Goal: Information Seeking & Learning: Understand process/instructions

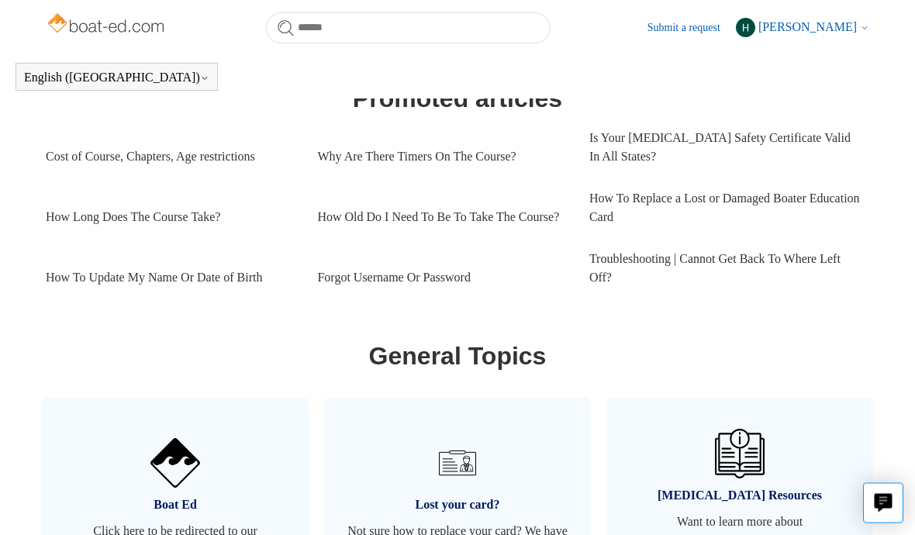
scroll to position [696, 0]
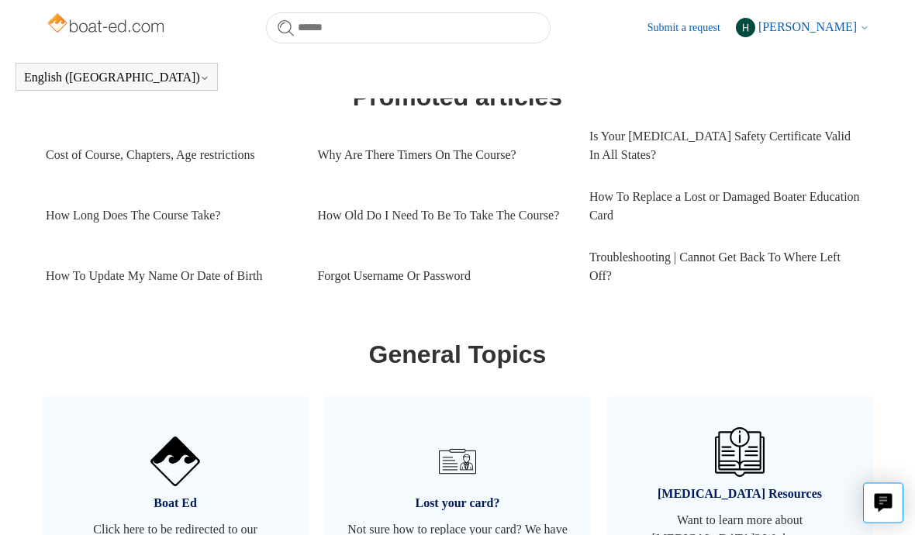
click at [695, 250] on link "Troubleshooting | Cannot Get Back To Where Left Off?" at bounding box center [724, 267] width 271 height 60
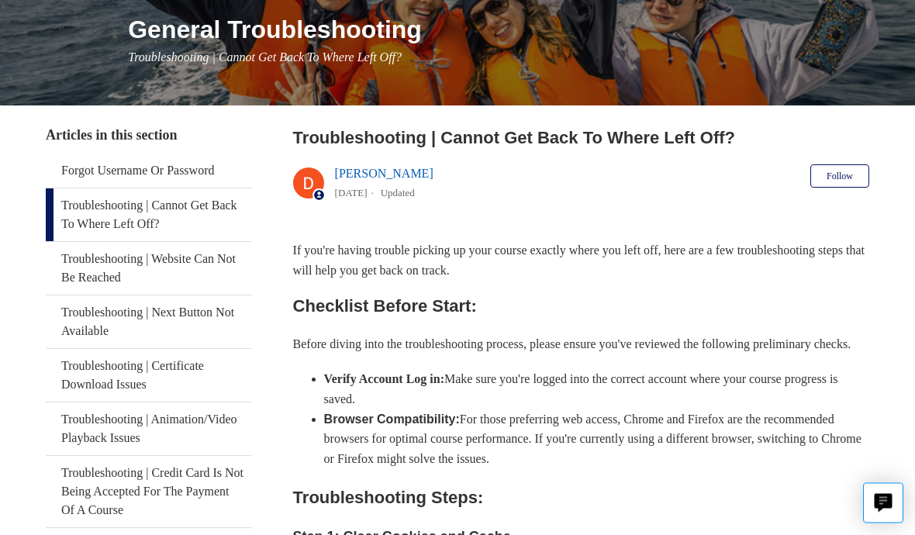
scroll to position [193, 0]
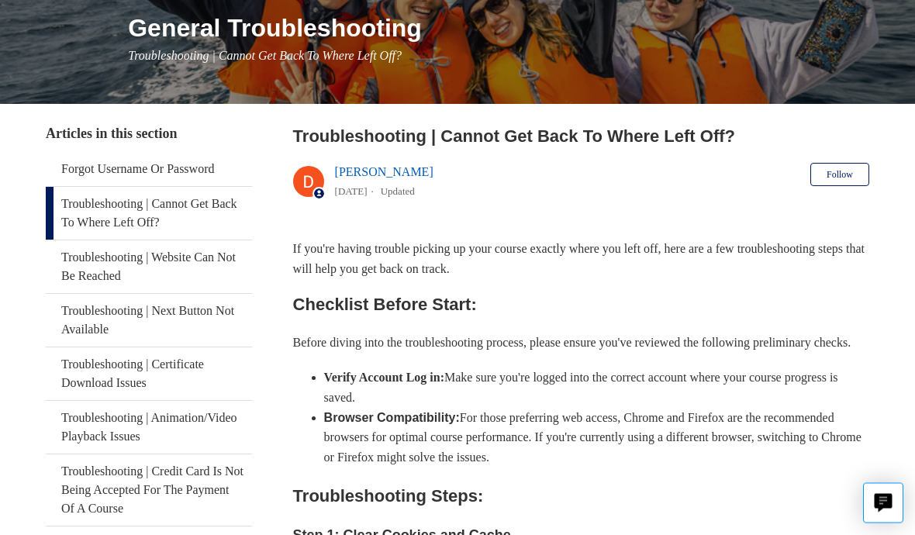
click at [337, 385] on strong "Verify Account Log in:" at bounding box center [384, 377] width 120 height 13
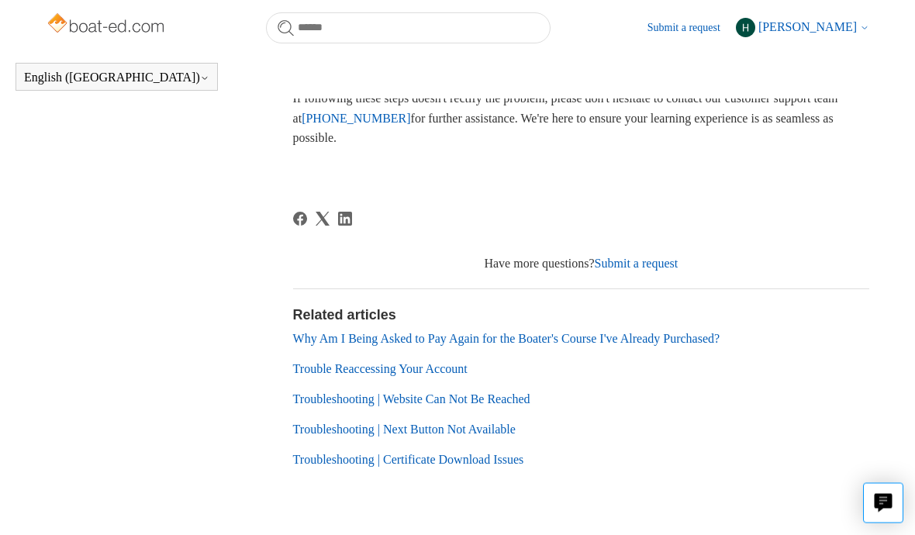
scroll to position [816, 0]
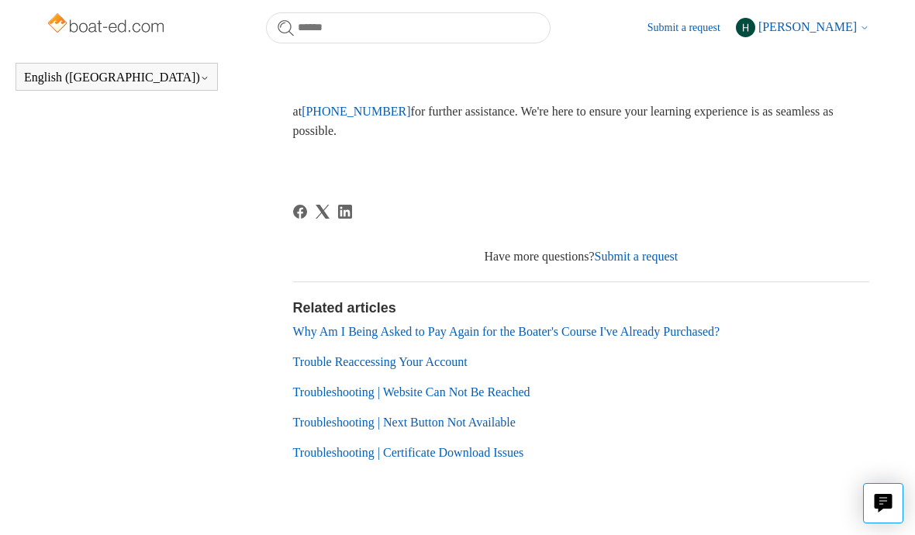
click at [309, 319] on h2 "Related articles" at bounding box center [581, 308] width 576 height 21
click at [324, 338] on link "Why Am I Being Asked to Pay Again for the Boater's Course I've Already Purchase…" at bounding box center [506, 331] width 427 height 13
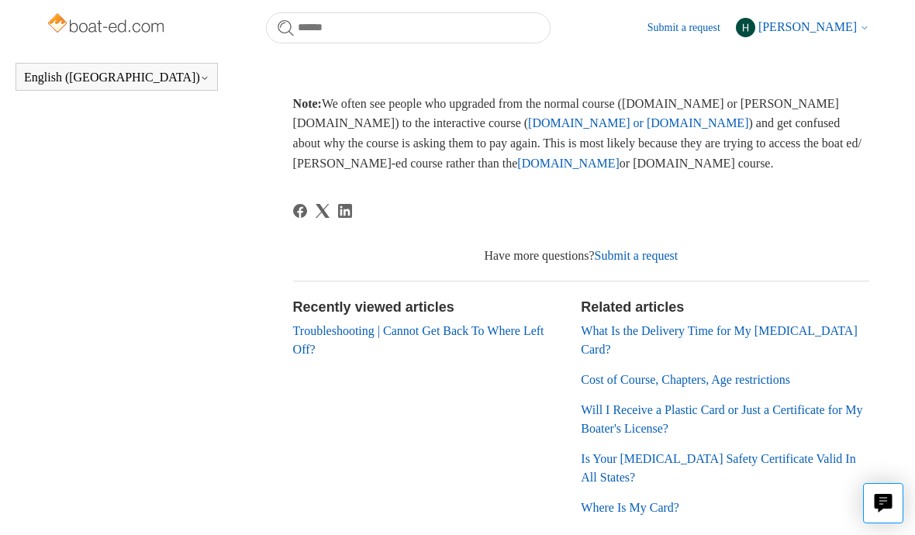
scroll to position [582, 0]
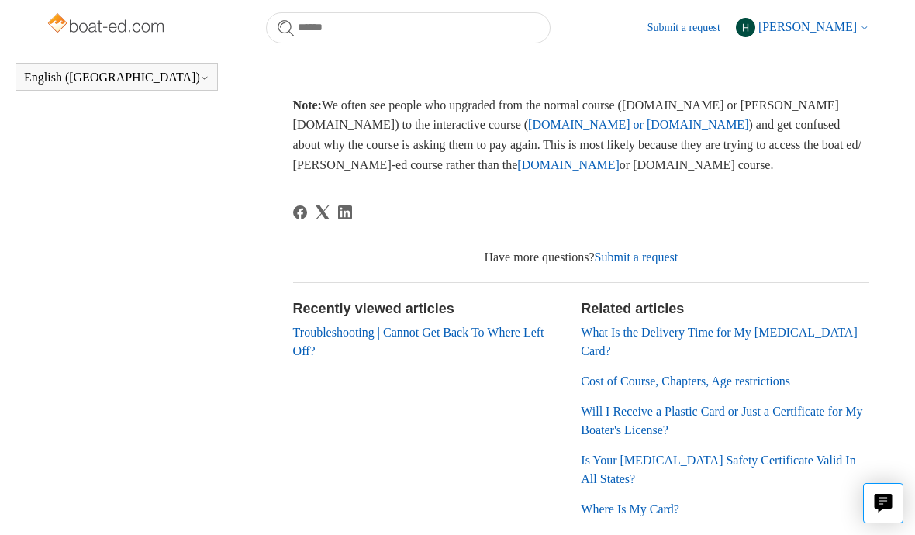
click at [304, 344] on link "Troubleshooting | Cannot Get Back To Where Left Off?" at bounding box center [418, 342] width 251 height 32
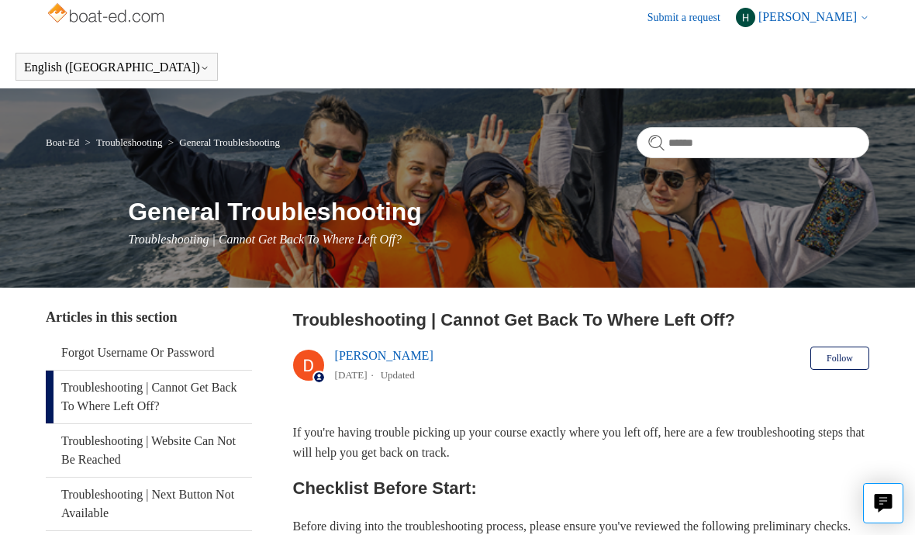
scroll to position [13, 0]
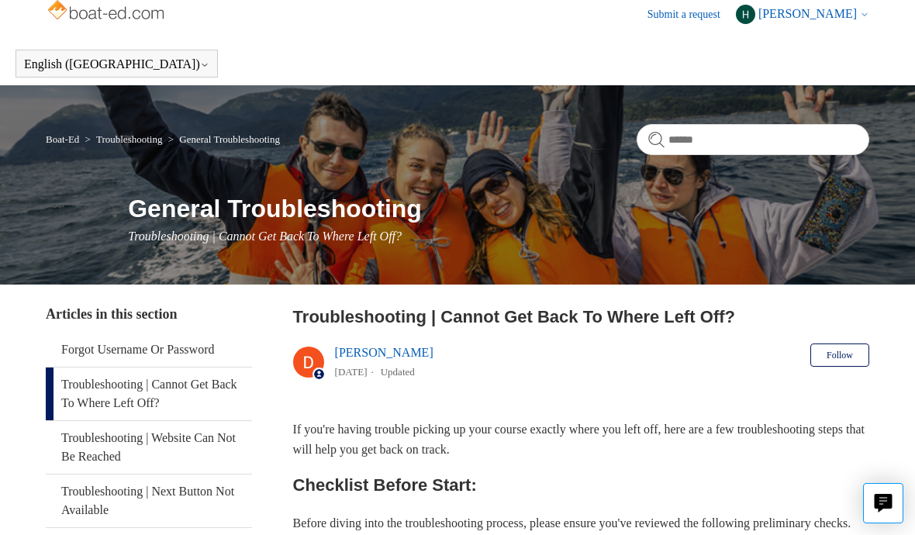
click at [58, 133] on link "Boat-Ed" at bounding box center [62, 139] width 33 height 12
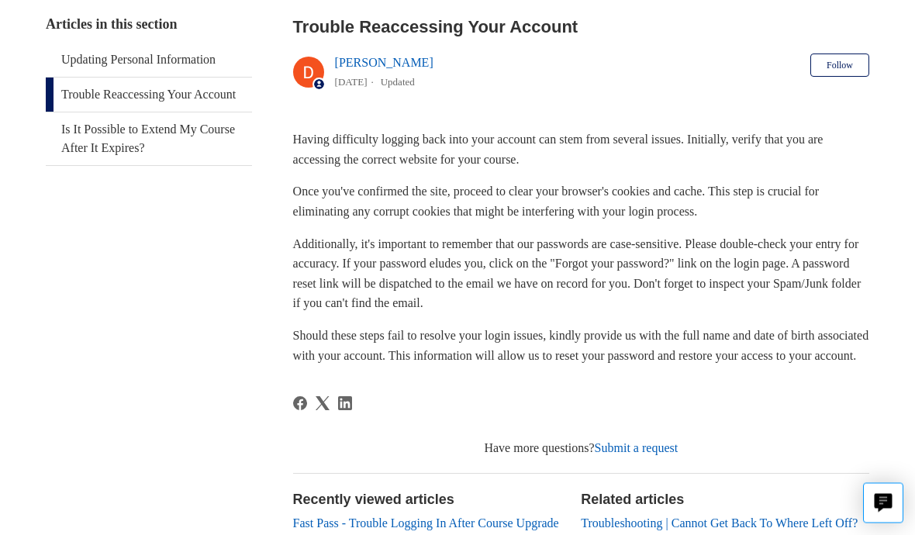
scroll to position [304, 0]
click at [618, 454] on link "Submit a request" at bounding box center [637, 446] width 84 height 13
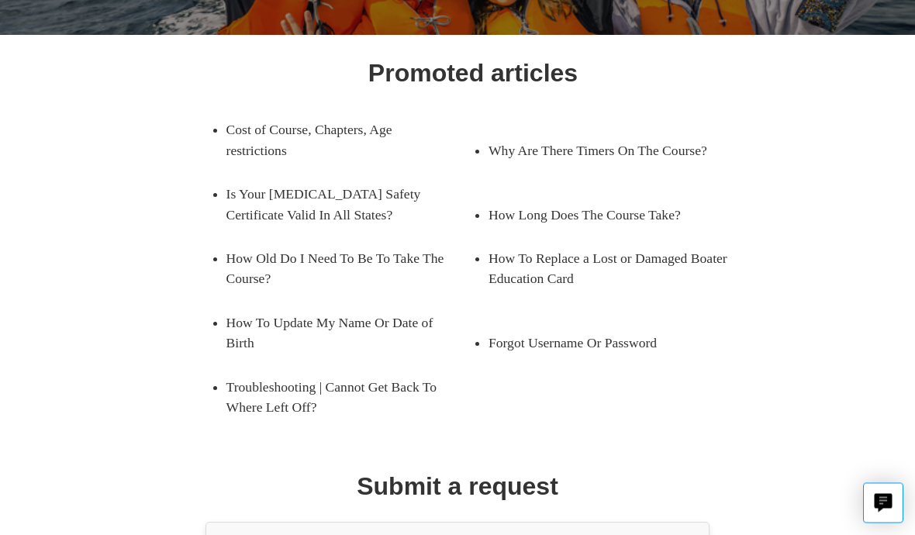
scroll to position [273, 0]
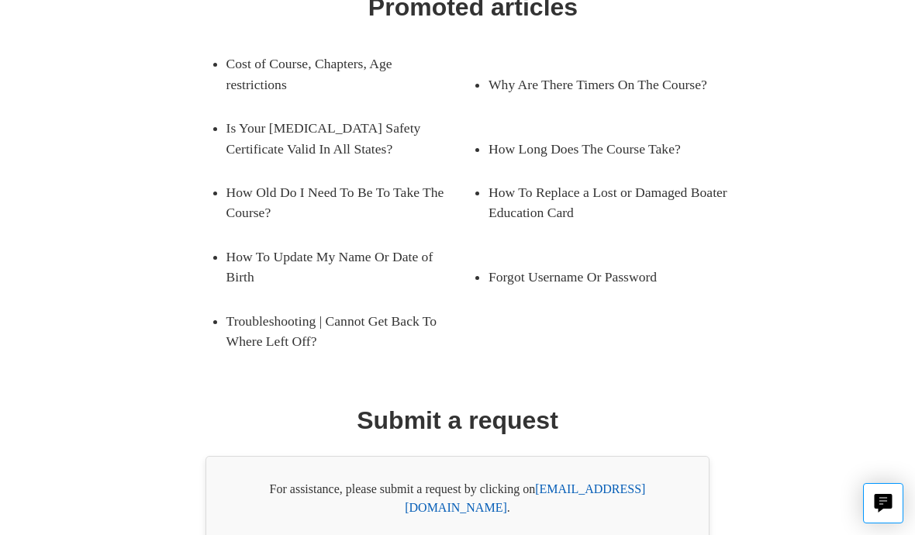
click at [565, 486] on link "support@boat-ed.com" at bounding box center [525, 498] width 240 height 32
